Goal: Task Accomplishment & Management: Manage account settings

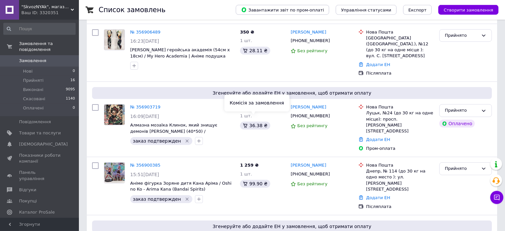
scroll to position [35, 0]
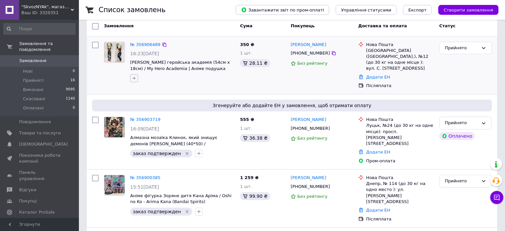
click at [136, 78] on icon "button" at bounding box center [134, 78] width 5 height 5
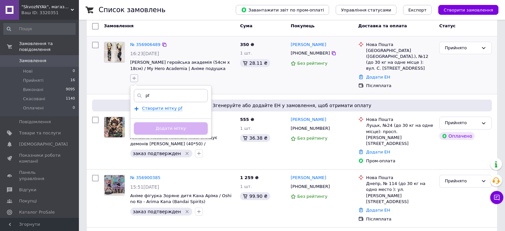
type input "p"
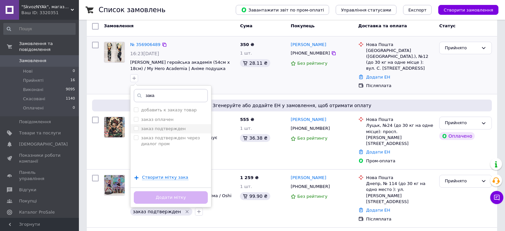
type input "зака"
click at [136, 127] on input "заказ подтвержден" at bounding box center [136, 128] width 4 height 4
checkbox input "true"
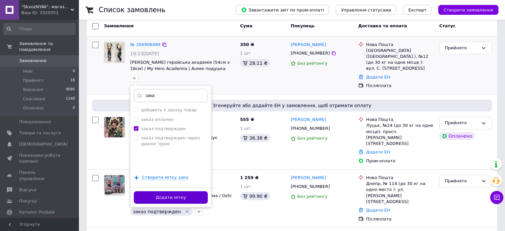
click at [150, 195] on button "Додати мітку" at bounding box center [171, 197] width 74 height 13
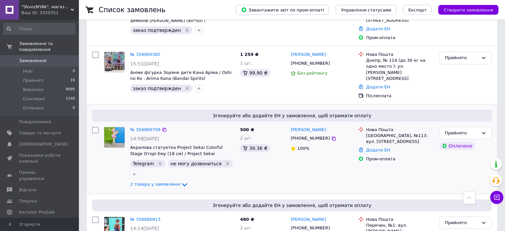
scroll to position [174, 0]
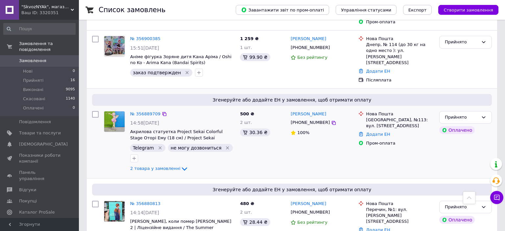
click at [226, 146] on icon "Видалити мітку" at bounding box center [227, 147] width 3 height 3
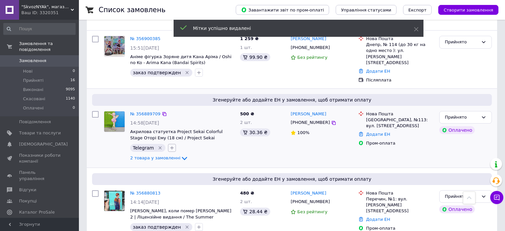
click at [169, 145] on icon "button" at bounding box center [171, 147] width 5 height 5
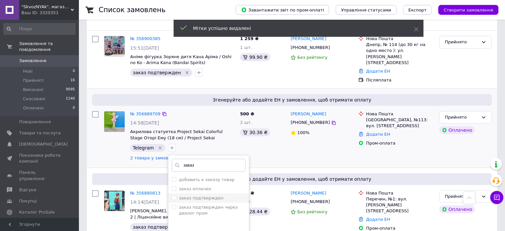
type input "заказ"
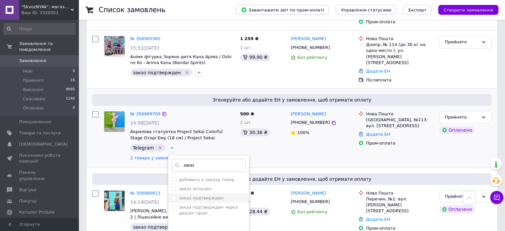
click at [172, 196] on input "заказ подтвержден" at bounding box center [174, 198] width 4 height 4
checkbox input "true"
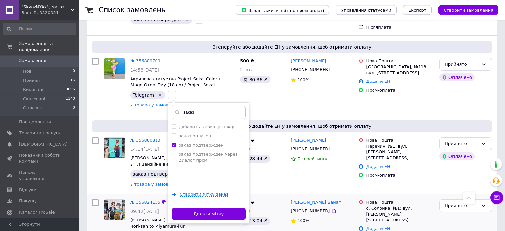
scroll to position [243, 0]
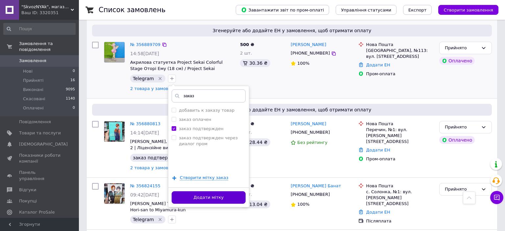
click at [231, 191] on button "Додати мітку" at bounding box center [209, 197] width 74 height 13
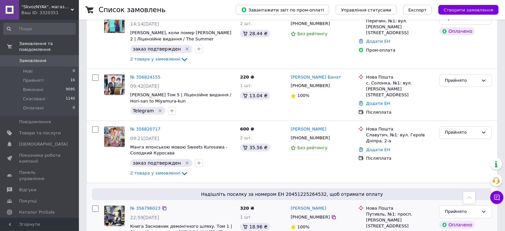
scroll to position [347, 0]
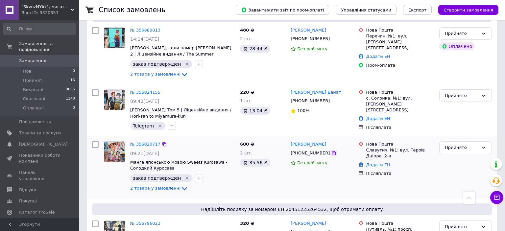
click at [331, 151] on icon at bounding box center [333, 153] width 5 height 5
drag, startPoint x: 339, startPoint y: 116, endPoint x: 291, endPoint y: 111, distance: 47.6
click at [291, 141] on div "Світлана Колініченко" at bounding box center [321, 145] width 63 height 8
copy link "Світлана Колініченко"
click at [331, 151] on icon at bounding box center [333, 153] width 5 height 5
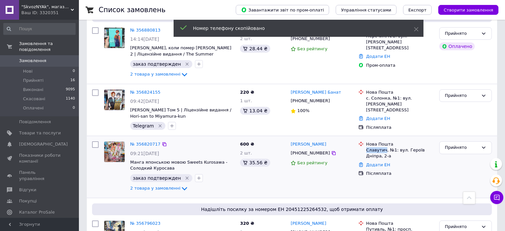
drag, startPoint x: 365, startPoint y: 120, endPoint x: 384, endPoint y: 121, distance: 19.4
click at [384, 141] on div "Нова Пошта Славутич, №1: вул. Героїв Дніпра, 2-а" at bounding box center [400, 150] width 70 height 18
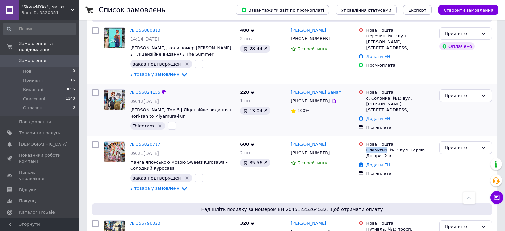
copy div "Славутич"
click at [375, 162] on link "Додати ЕН" at bounding box center [378, 164] width 24 height 5
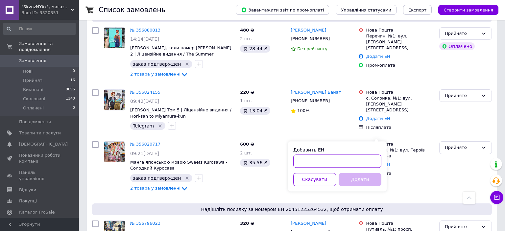
click at [322, 162] on input "Добавить ЕН" at bounding box center [337, 161] width 88 height 13
paste input "20451225297427"
type input "20451225297427"
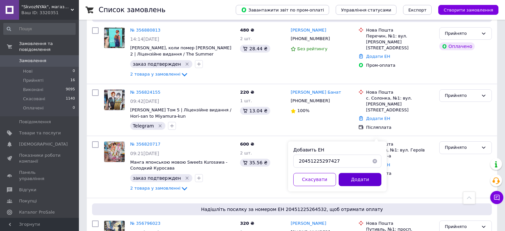
click at [345, 181] on button "Додати" at bounding box center [360, 179] width 43 height 13
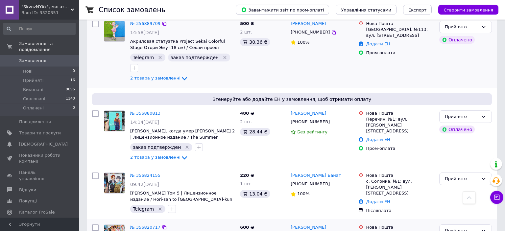
scroll to position [243, 0]
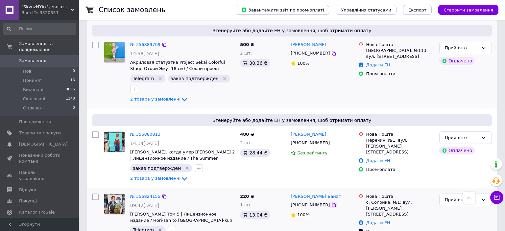
click at [330, 202] on div at bounding box center [333, 205] width 7 height 7
click at [332, 203] on icon at bounding box center [334, 205] width 4 height 4
drag, startPoint x: 319, startPoint y: 167, endPoint x: 291, endPoint y: 166, distance: 28.0
click at [291, 193] on div "Остап Банат" at bounding box center [321, 197] width 63 height 8
copy link "Остап Банат"
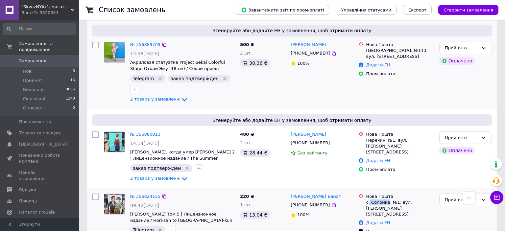
drag, startPoint x: 370, startPoint y: 172, endPoint x: 386, endPoint y: 174, distance: 16.3
click at [386, 200] on div "с. Солонка, №1: вул. Василя Стуса, 17" at bounding box center [400, 209] width 68 height 18
copy div "Солонка"
click at [381, 229] on div "Післяплата" at bounding box center [400, 232] width 68 height 6
click at [377, 220] on link "Додати ЕН" at bounding box center [378, 222] width 24 height 5
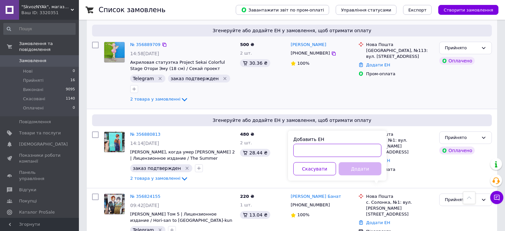
click at [347, 151] on input "Добавить ЕН" at bounding box center [337, 150] width 88 height 13
paste input "20451225300598"
type input "20451225300598"
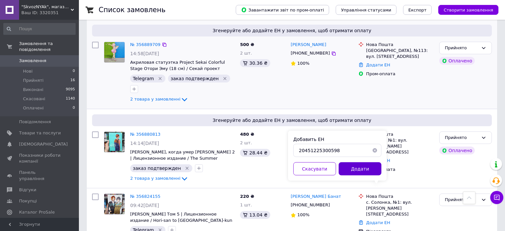
click at [351, 171] on button "Додати" at bounding box center [360, 168] width 43 height 13
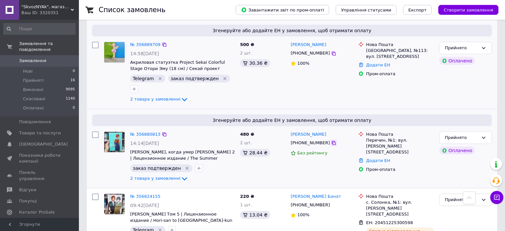
click at [330, 140] on div at bounding box center [333, 143] width 7 height 7
click at [331, 140] on icon at bounding box center [333, 142] width 5 height 5
drag, startPoint x: 315, startPoint y: 105, endPoint x: 289, endPoint y: 105, distance: 26.0
click at [290, 131] on div "Анна Рогулич" at bounding box center [321, 135] width 63 height 8
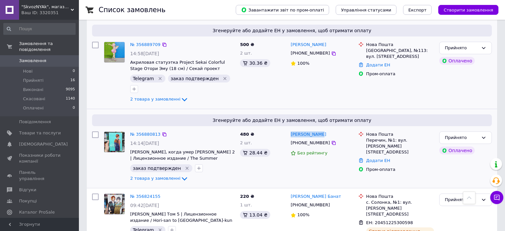
copy link "Анна Рогулич"
drag, startPoint x: 365, startPoint y: 111, endPoint x: 378, endPoint y: 112, distance: 13.5
click at [378, 132] on div "Нова Пошта Перечин, №1: вул. Гагаріна, 10" at bounding box center [396, 144] width 78 height 24
click at [378, 137] on div "Перечин, №1: вул. Гагаріна, 10" at bounding box center [400, 146] width 68 height 18
drag, startPoint x: 383, startPoint y: 112, endPoint x: 365, endPoint y: 112, distance: 18.1
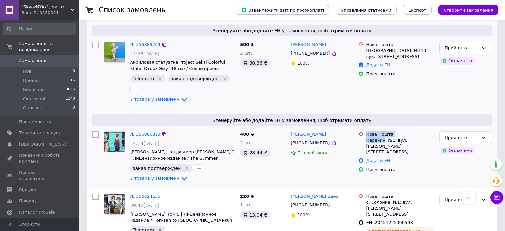
click at [365, 132] on div "Нова Пошта Перечин, №1: вул. Гагаріна, 10" at bounding box center [396, 144] width 78 height 24
click at [365, 132] on div at bounding box center [361, 144] width 8 height 24
drag, startPoint x: 366, startPoint y: 111, endPoint x: 383, endPoint y: 112, distance: 17.1
click at [383, 137] on div "Перечин, №1: вул. Гагаріна, 10" at bounding box center [400, 146] width 68 height 18
copy div "Перечин"
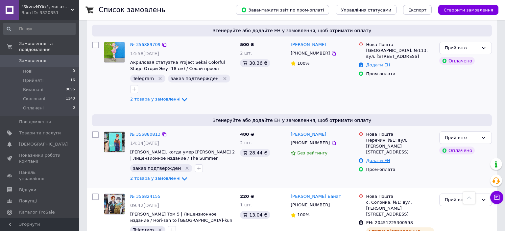
click at [372, 158] on link "Додати ЕН" at bounding box center [378, 160] width 24 height 5
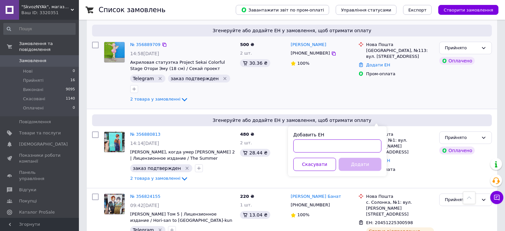
click at [366, 149] on input "Добавить ЕН" at bounding box center [337, 145] width 88 height 13
paste input "20451225302227"
type input "20451225302227"
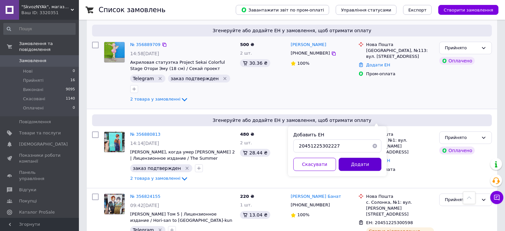
click at [368, 167] on button "Додати" at bounding box center [360, 164] width 43 height 13
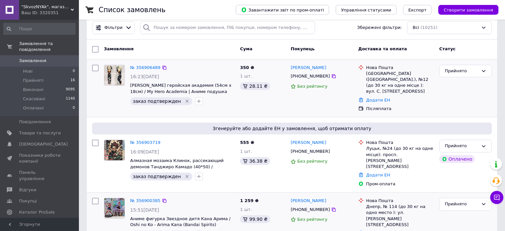
scroll to position [0, 0]
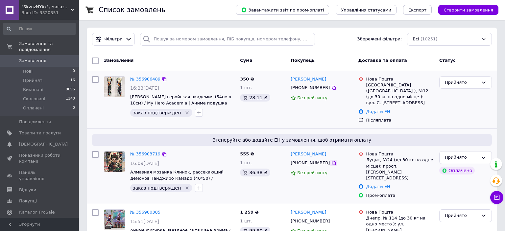
click at [331, 160] on icon at bounding box center [333, 162] width 5 height 5
drag, startPoint x: 321, startPoint y: 150, endPoint x: 289, endPoint y: 147, distance: 32.3
click at [289, 149] on div "Анна Мельник +380971448742 Без рейтингу" at bounding box center [321, 175] width 67 height 53
copy link "Анна Мельник"
drag, startPoint x: 366, startPoint y: 154, endPoint x: 378, endPoint y: 156, distance: 11.4
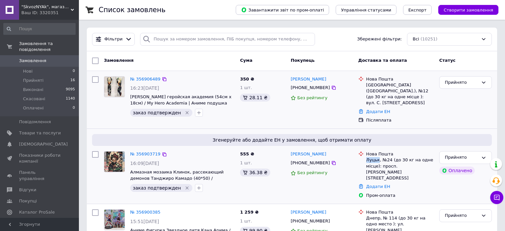
click at [378, 157] on div "Луцьк, №24 (до 30 кг на одне місце): просп. Грушевського Президента, 3" at bounding box center [400, 169] width 68 height 24
copy div "Луцьк"
click at [382, 183] on div "Додати ЕН" at bounding box center [400, 187] width 70 height 9
click at [381, 184] on link "Додати ЕН" at bounding box center [378, 186] width 24 height 5
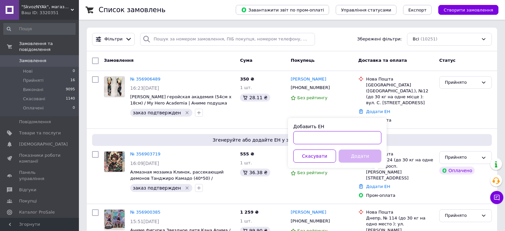
click at [344, 132] on input "Добавить ЕН" at bounding box center [337, 137] width 88 height 13
paste input "20451225309799"
type input "20451225309799"
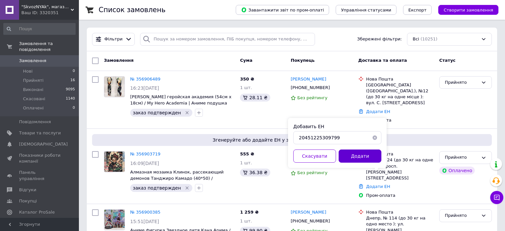
click at [356, 162] on button "Додати" at bounding box center [360, 156] width 43 height 13
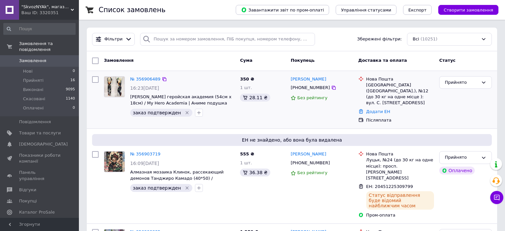
click at [225, 77] on div "№ 356906489" at bounding box center [183, 80] width 106 height 8
drag, startPoint x: 366, startPoint y: 86, endPoint x: 391, endPoint y: 87, distance: 25.0
click at [391, 87] on div "Нова Пошта Біла Церква (Київська обл.), №12 (до 30 кг на одне місце ): вул. С. …" at bounding box center [400, 91] width 70 height 30
drag, startPoint x: 325, startPoint y: 91, endPoint x: 312, endPoint y: 77, distance: 19.3
click at [330, 91] on div at bounding box center [333, 88] width 7 height 7
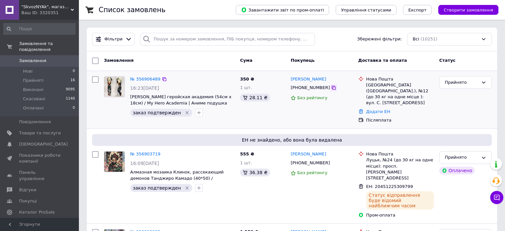
click at [330, 86] on div at bounding box center [333, 88] width 7 height 7
click at [331, 86] on icon at bounding box center [333, 87] width 5 height 5
click at [373, 108] on div "Додати ЕН" at bounding box center [400, 112] width 70 height 9
drag, startPoint x: 374, startPoint y: 105, endPoint x: 371, endPoint y: 109, distance: 5.1
click at [374, 109] on link "Додати ЕН" at bounding box center [378, 111] width 24 height 5
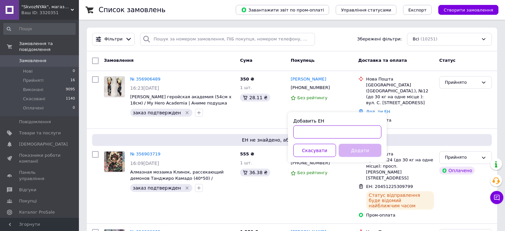
click at [359, 133] on input "Добавить ЕН" at bounding box center [337, 132] width 88 height 13
paste input "20451225313105"
type input "20451225313105"
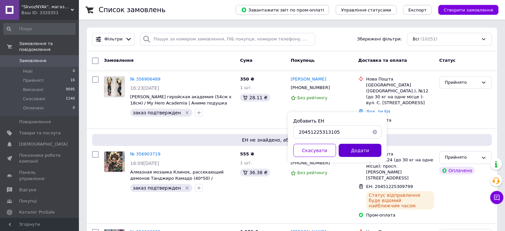
click at [358, 148] on button "Додати" at bounding box center [360, 150] width 43 height 13
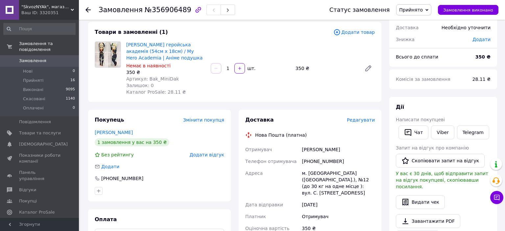
scroll to position [69, 0]
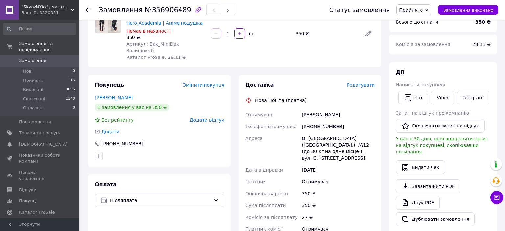
click at [196, 156] on div at bounding box center [159, 156] width 132 height 11
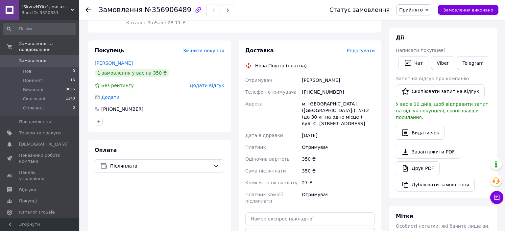
click at [187, 198] on div "Оплата Післяплата" at bounding box center [159, 208] width 143 height 137
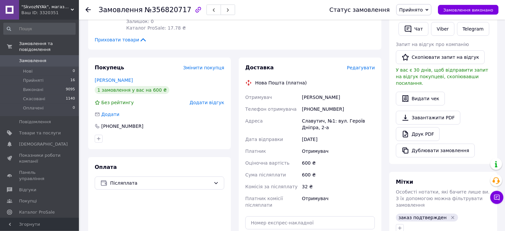
scroll to position [139, 0]
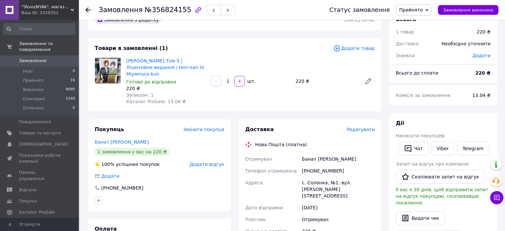
scroll to position [35, 0]
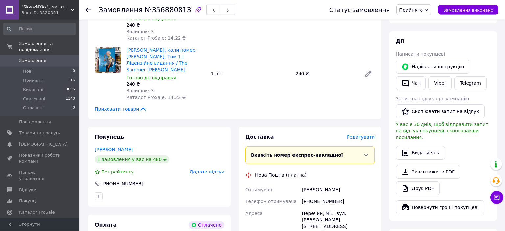
scroll to position [278, 0]
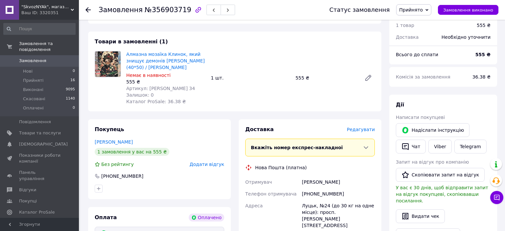
scroll to position [278, 0]
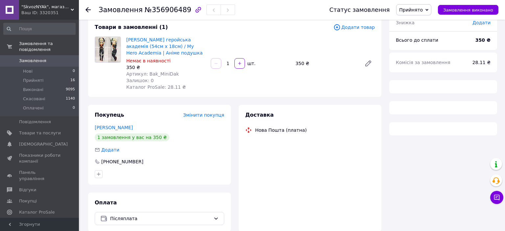
scroll to position [69, 0]
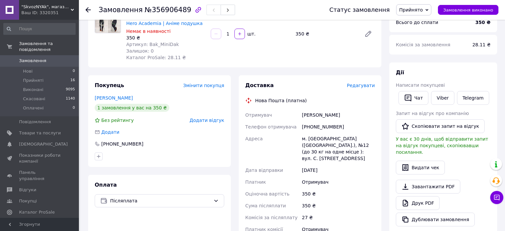
drag, startPoint x: 340, startPoint y: 115, endPoint x: 298, endPoint y: 115, distance: 42.4
click at [298, 115] on div "Отримувач [PERSON_NAME] Телефон отримувача [PHONE_NUMBER] Адреса м. [GEOGRAPHIC…" at bounding box center [310, 175] width 132 height 133
copy div "Отримувач [PERSON_NAME]"
drag, startPoint x: 308, startPoint y: 137, endPoint x: 333, endPoint y: 137, distance: 24.7
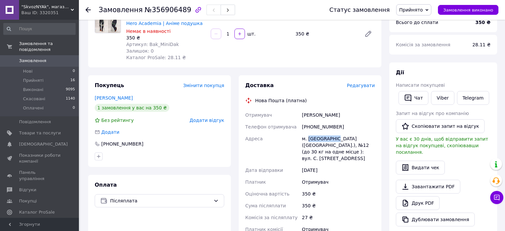
click at [333, 137] on div "м. [GEOGRAPHIC_DATA] ([GEOGRAPHIC_DATA].), №12 (до 30 кг на одне місце ): вул. …" at bounding box center [339, 149] width 76 height 32
copy div "[GEOGRAPHIC_DATA]"
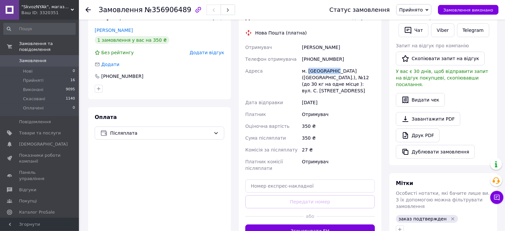
scroll to position [138, 0]
